Goal: Task Accomplishment & Management: Manage account settings

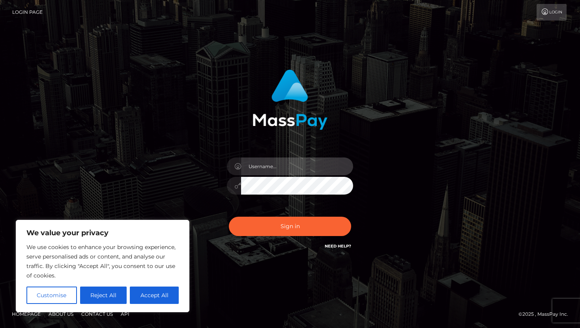
click at [282, 165] on input "text" at bounding box center [297, 167] width 112 height 18
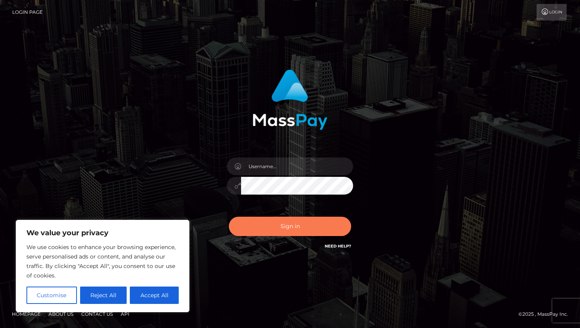
click at [242, 220] on button "Sign in" at bounding box center [290, 226] width 122 height 19
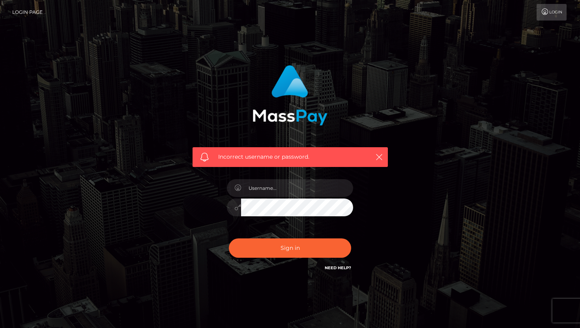
click at [293, 173] on div "Incorrect username or password." at bounding box center [290, 168] width 207 height 219
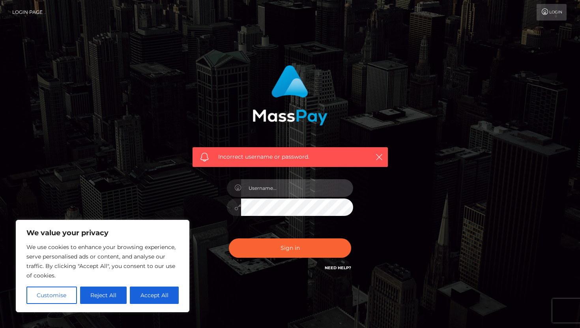
click at [298, 186] on input "text" at bounding box center [297, 188] width 112 height 18
type input "[EMAIL_ADDRESS][DOMAIN_NAME]"
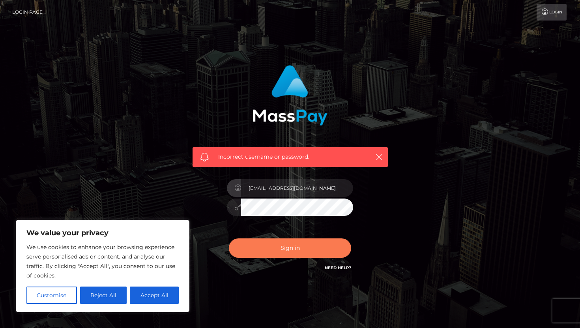
click at [310, 245] on button "Sign in" at bounding box center [290, 247] width 122 height 19
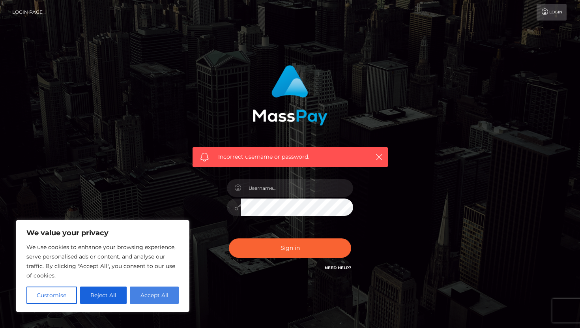
click at [167, 293] on button "Accept All" at bounding box center [154, 295] width 49 height 17
checkbox input "true"
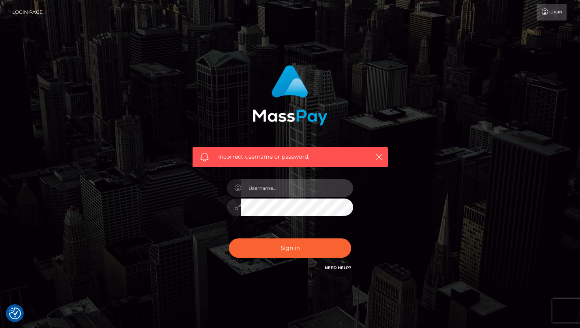
click at [281, 193] on input "text" at bounding box center [297, 188] width 112 height 18
type input "mistressmayapoison@gmail.com"
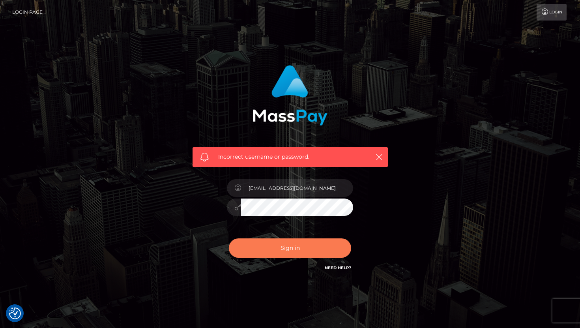
click at [300, 253] on button "Sign in" at bounding box center [290, 247] width 122 height 19
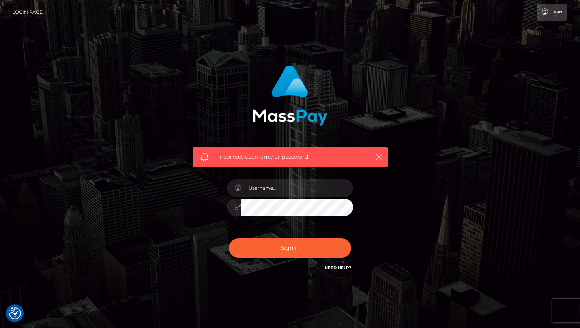
click at [381, 153] on button "button" at bounding box center [379, 157] width 10 height 10
click at [381, 159] on icon "button" at bounding box center [379, 157] width 8 height 8
click at [315, 189] on input "text" at bounding box center [297, 188] width 112 height 18
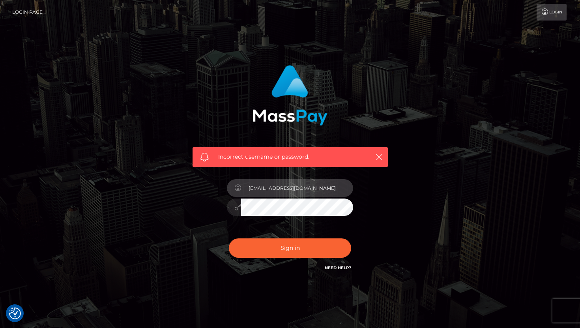
type input "mistressmayapoison@gmail.com"
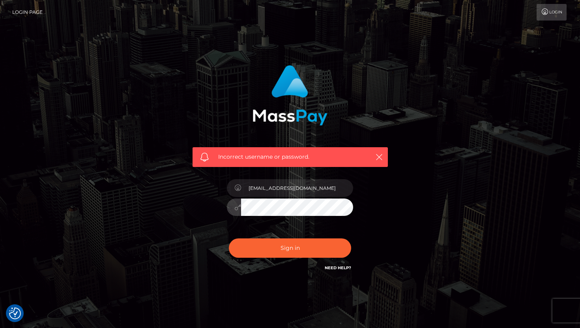
click at [229, 238] on button "Sign in" at bounding box center [290, 247] width 122 height 19
click at [346, 268] on link "Need Help?" at bounding box center [338, 267] width 26 height 5
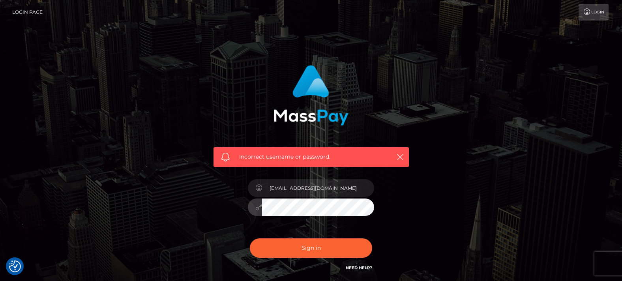
click at [250, 238] on button "Sign in" at bounding box center [311, 247] width 122 height 19
